Goal: Understand process/instructions: Learn how to perform a task or action

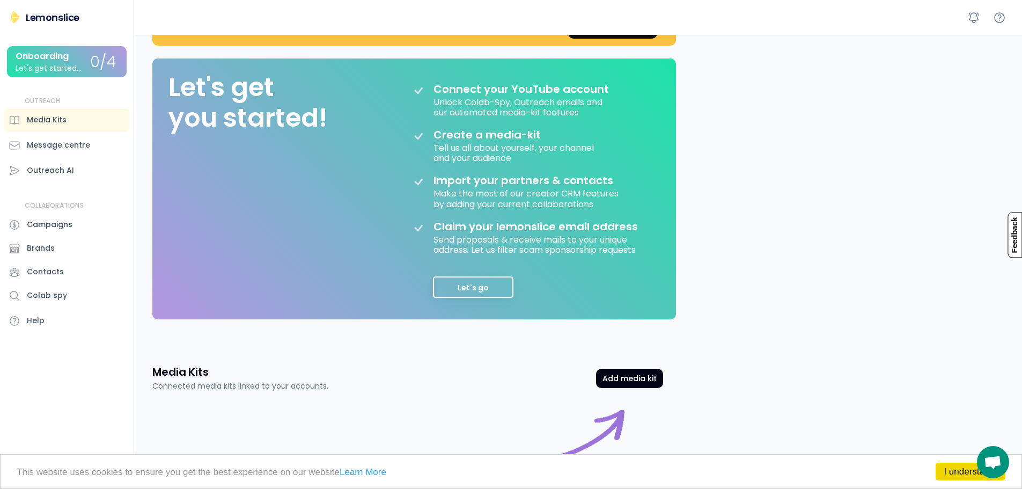
scroll to position [190, 0]
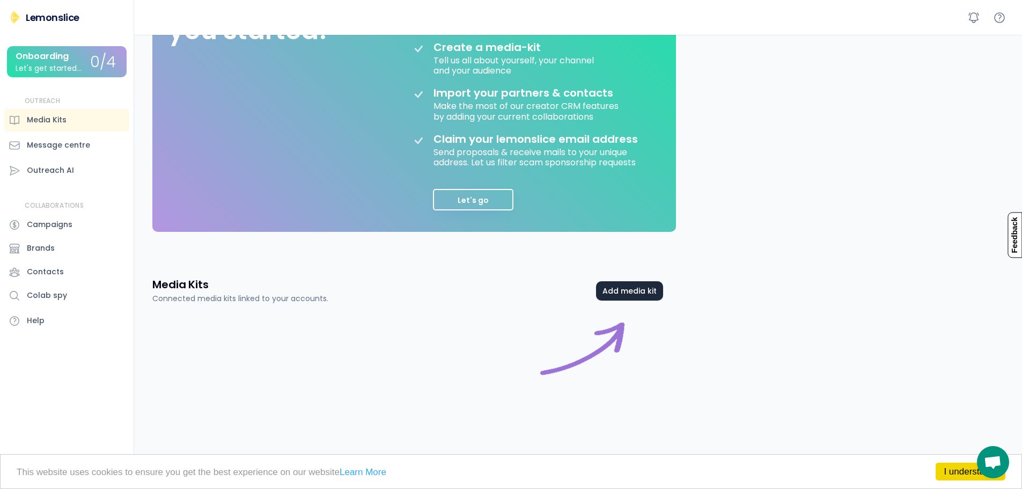
click at [635, 293] on button "Add media kit" at bounding box center [629, 290] width 67 height 19
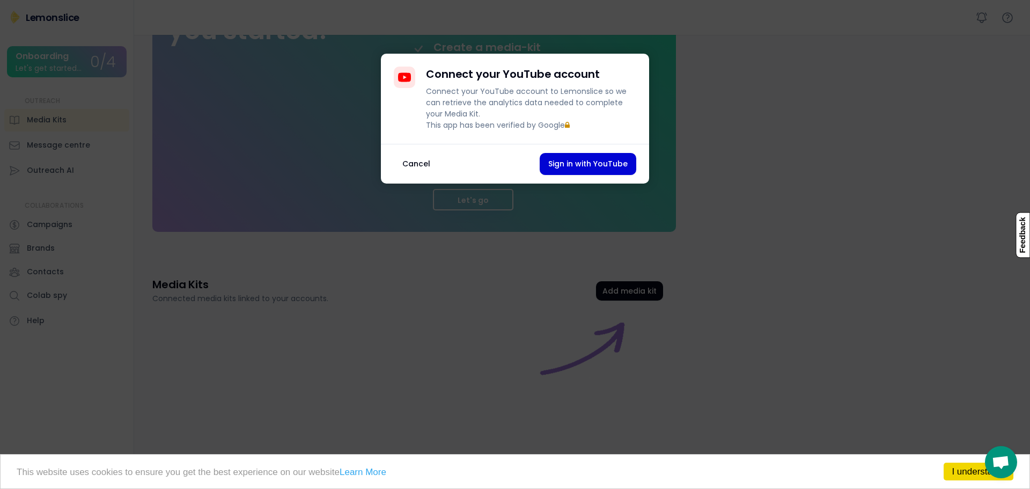
click at [414, 175] on button "Cancel" at bounding box center [416, 164] width 45 height 22
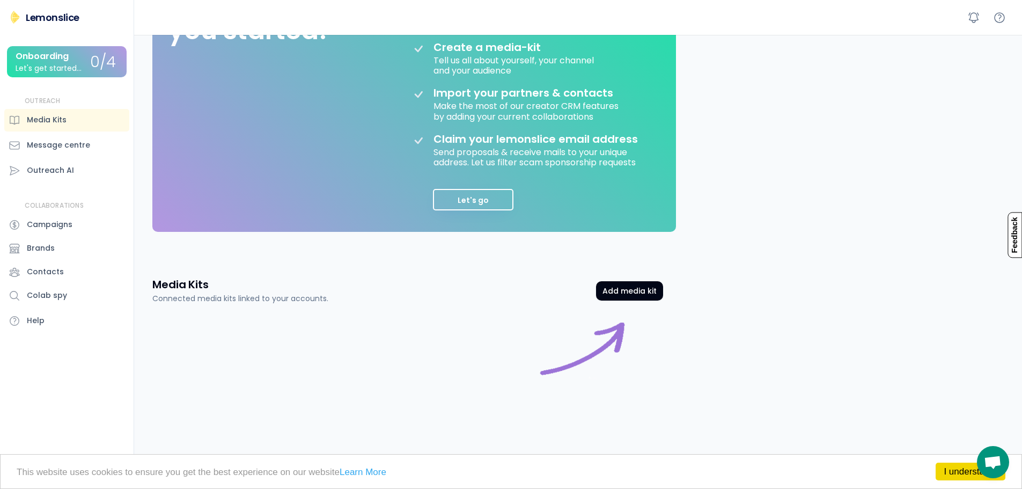
scroll to position [0, 0]
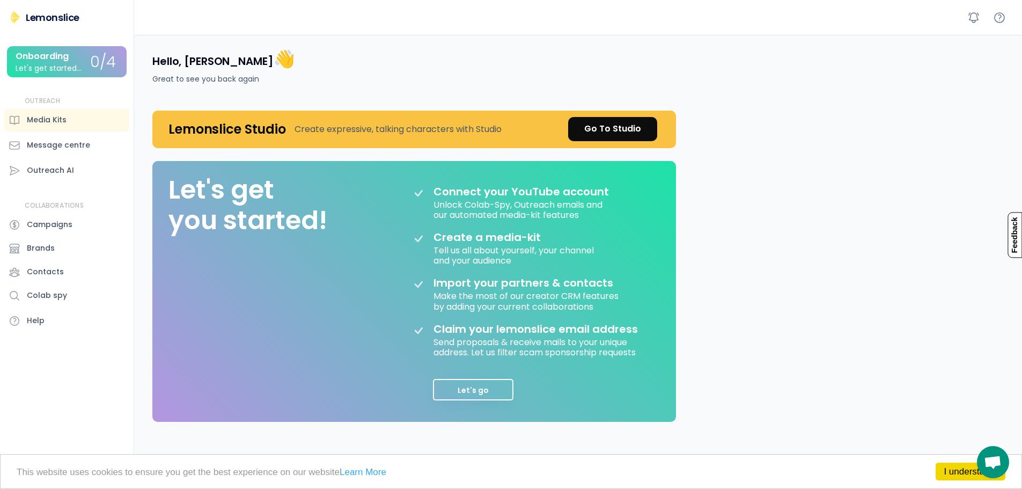
click at [52, 74] on div "Onboarding Let's get started... 0/4" at bounding box center [67, 61] width 120 height 31
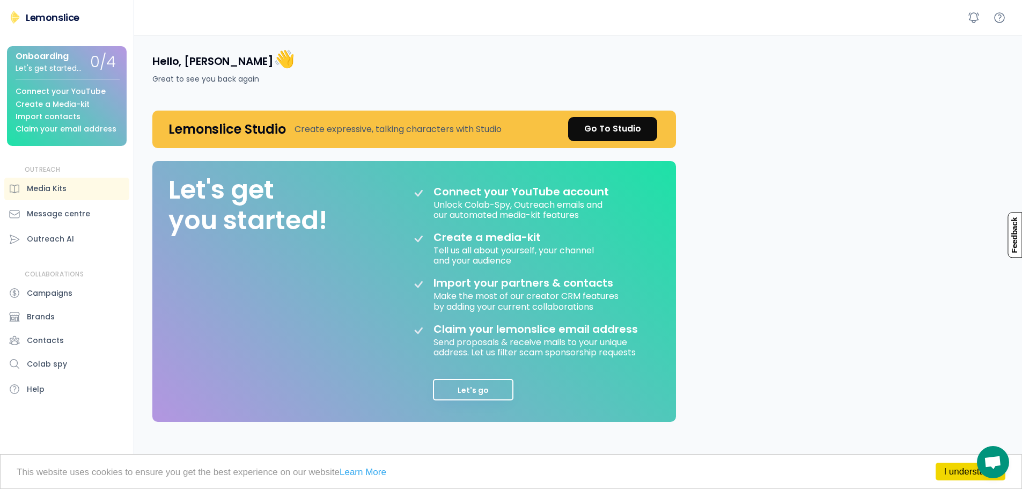
click at [52, 74] on div "Onboarding Let's get started... 0/4 Connect your YouTube Create a Media-kit Imp…" at bounding box center [67, 96] width 120 height 100
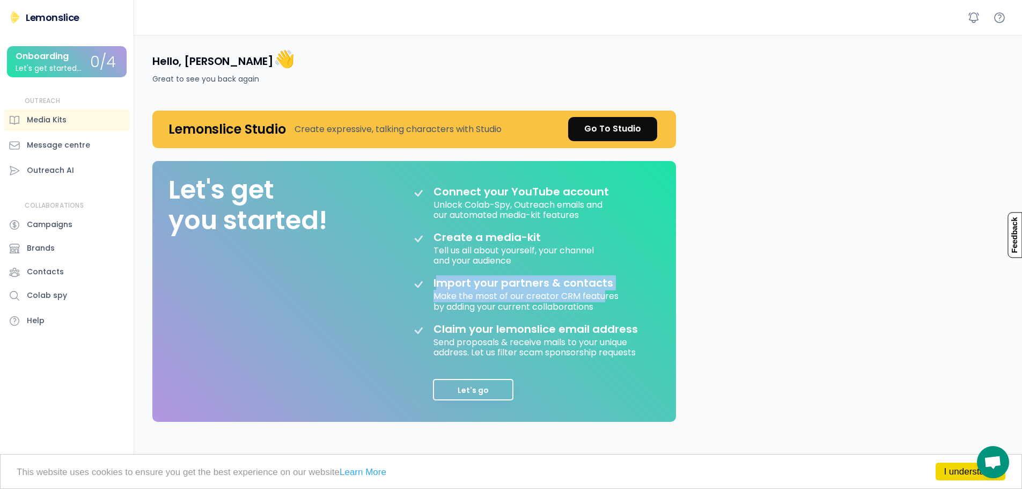
drag, startPoint x: 440, startPoint y: 277, endPoint x: 609, endPoint y: 284, distance: 168.6
click at [605, 289] on div "Import your partners & contacts" at bounding box center [524, 282] width 180 height 13
drag, startPoint x: 609, startPoint y: 284, endPoint x: 611, endPoint y: 290, distance: 6.1
click at [611, 290] on div "Import your partners & contacts Make the most of our creator CRM features by ad…" at bounding box center [543, 299] width 218 height 46
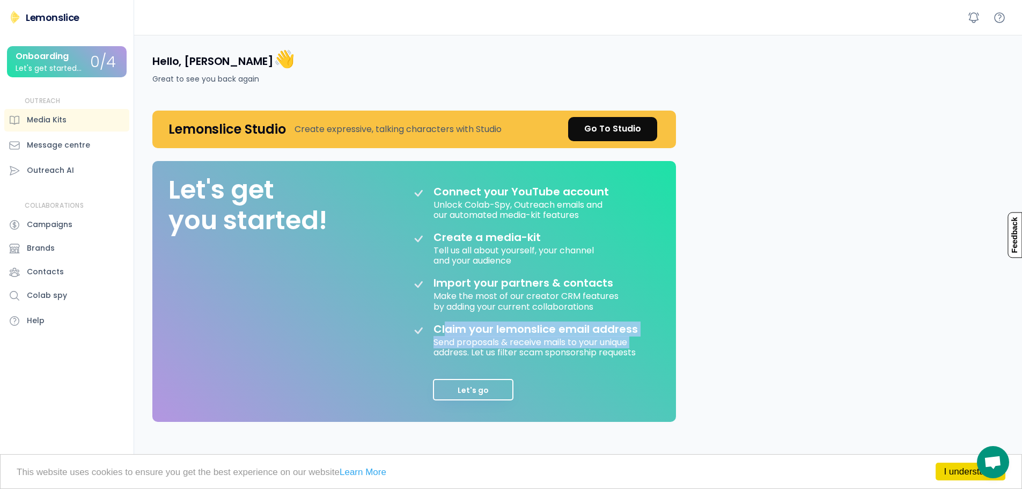
drag, startPoint x: 451, startPoint y: 324, endPoint x: 660, endPoint y: 336, distance: 209.6
click at [659, 336] on div "Let's get you started! Connect your YouTube account Unlock Colab-Spy, Outreach …" at bounding box center [414, 291] width 524 height 261
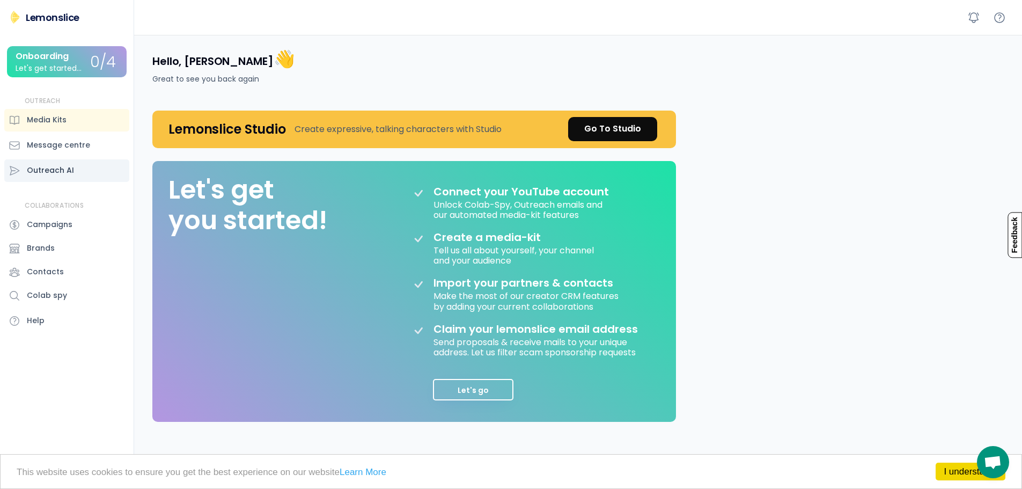
click at [66, 173] on div "Outreach AI" at bounding box center [50, 170] width 47 height 11
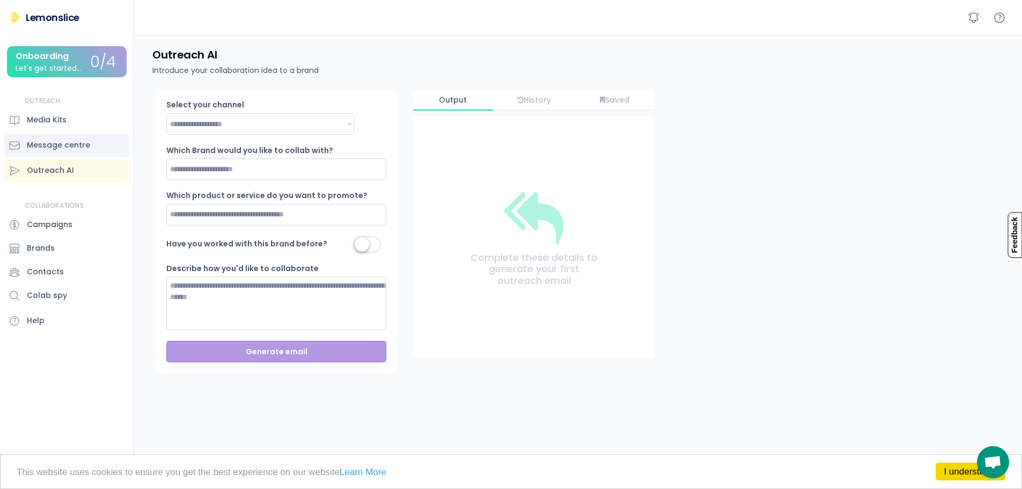
click at [62, 150] on div "Message centre" at bounding box center [58, 144] width 63 height 11
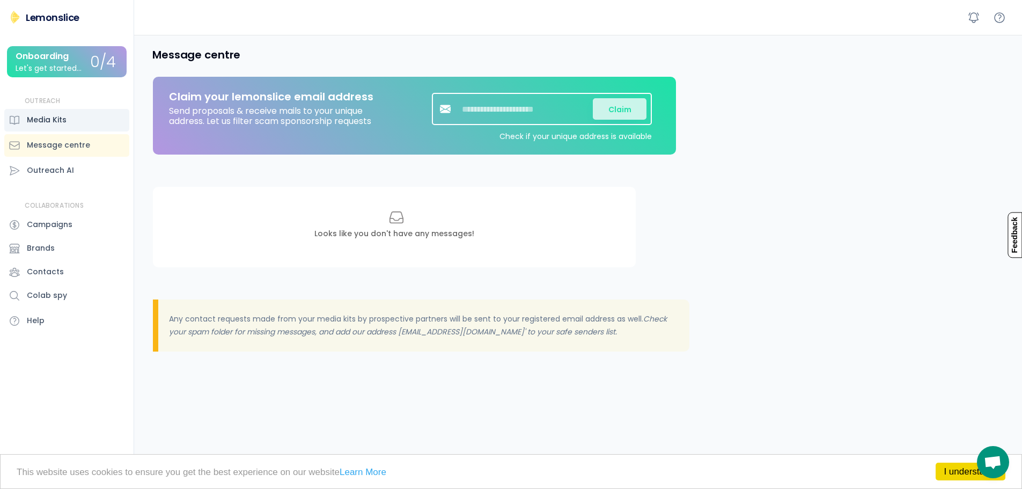
click at [66, 124] on div "Media Kits" at bounding box center [66, 120] width 125 height 23
